Goal: Task Accomplishment & Management: Manage account settings

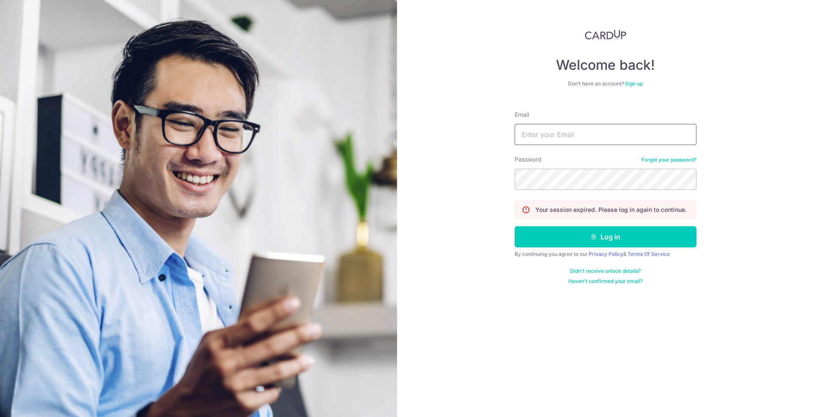
click at [559, 139] on input "Email" at bounding box center [606, 134] width 182 height 21
type input "[EMAIL_ADDRESS][DOMAIN_NAME]"
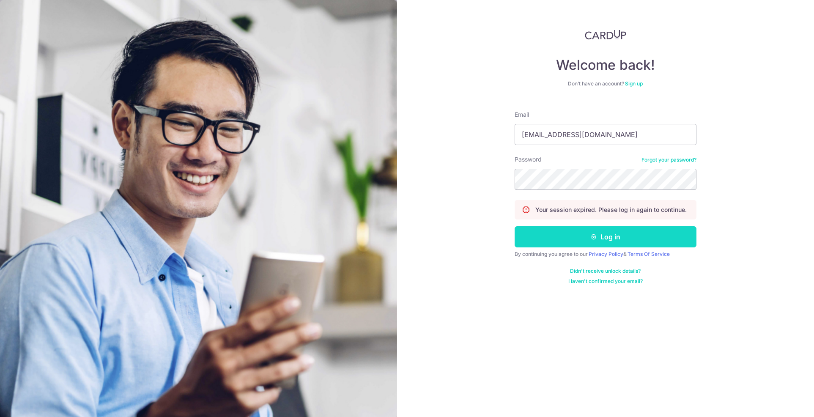
click at [605, 236] on button "Log in" at bounding box center [606, 236] width 182 height 21
